Goal: Task Accomplishment & Management: Manage account settings

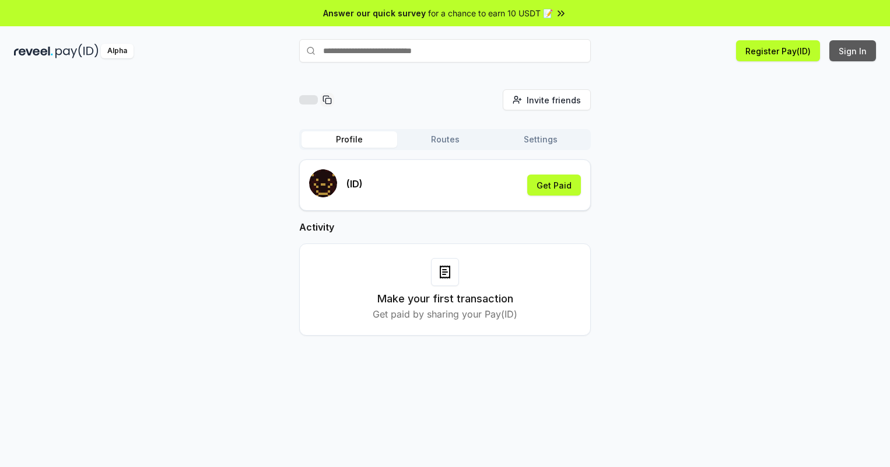
click at [853, 51] on button "Sign In" at bounding box center [852, 50] width 47 height 21
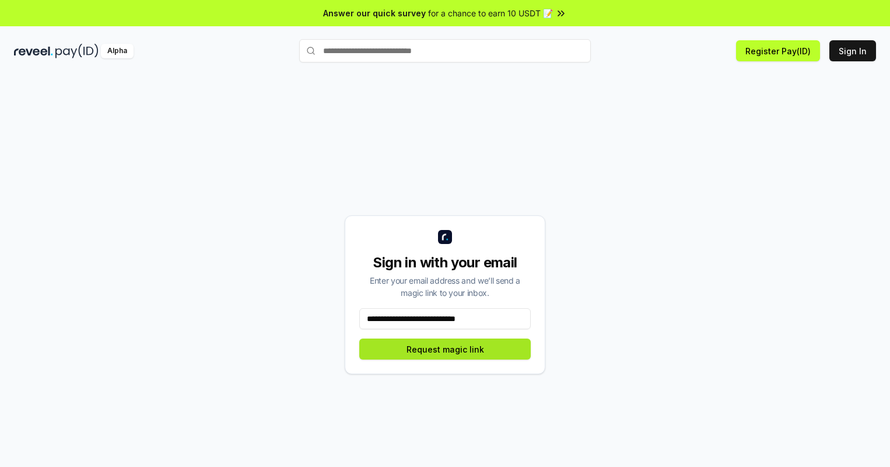
type input "**********"
click at [445, 349] on button "Request magic link" at bounding box center [444, 348] width 171 height 21
